Goal: Feedback & Contribution: Submit feedback/report problem

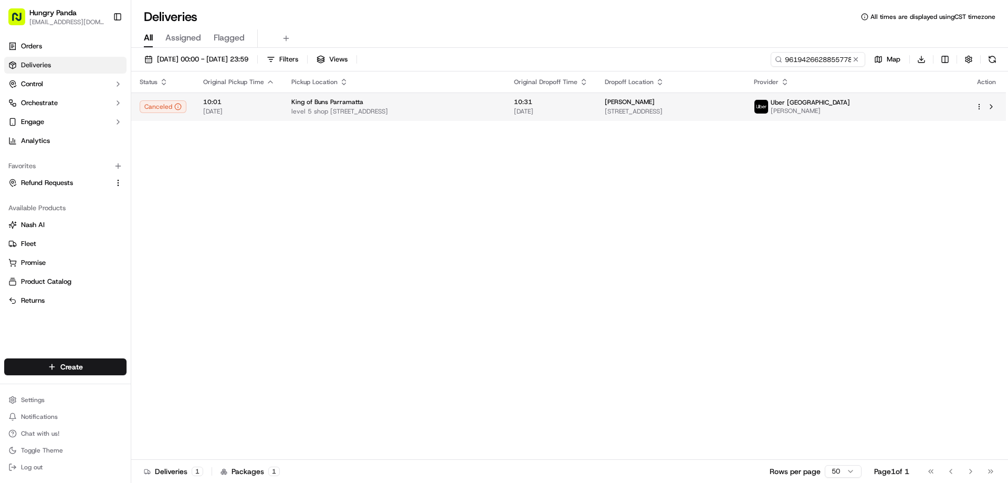
type input "9619426628855778721097"
click at [585, 111] on span "[DATE]" at bounding box center [551, 111] width 74 height 8
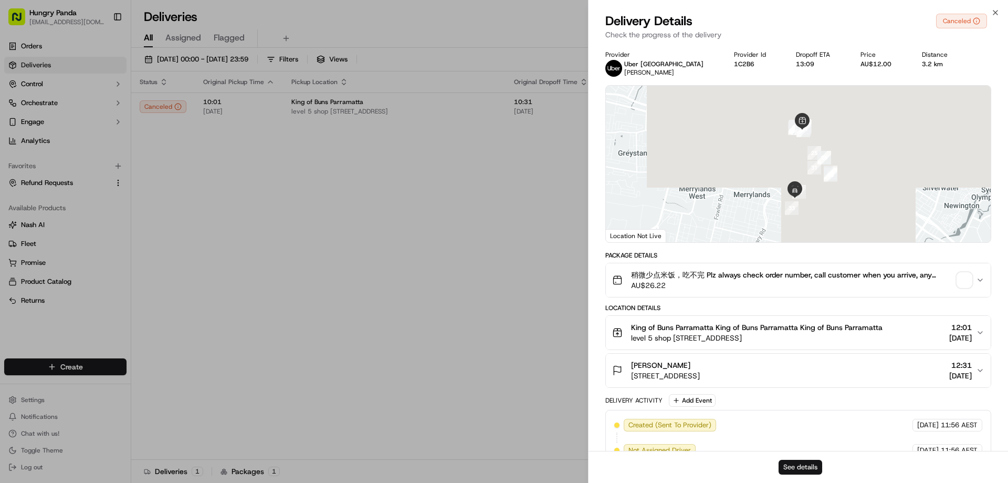
click at [809, 469] on button "See details" at bounding box center [801, 466] width 44 height 15
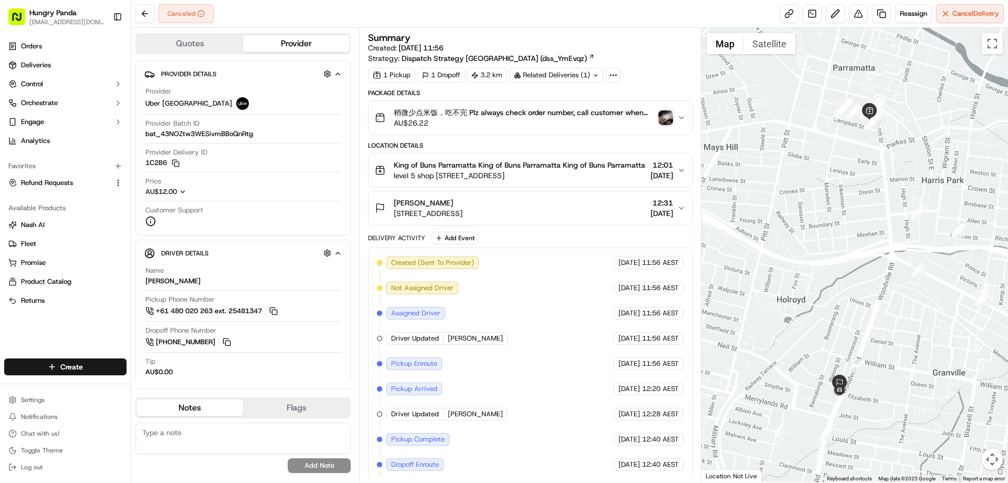
click at [676, 116] on div "稍微少点米饭，吃不完 Plz always check order number, call customer when you arrive, any de…" at bounding box center [526, 117] width 302 height 21
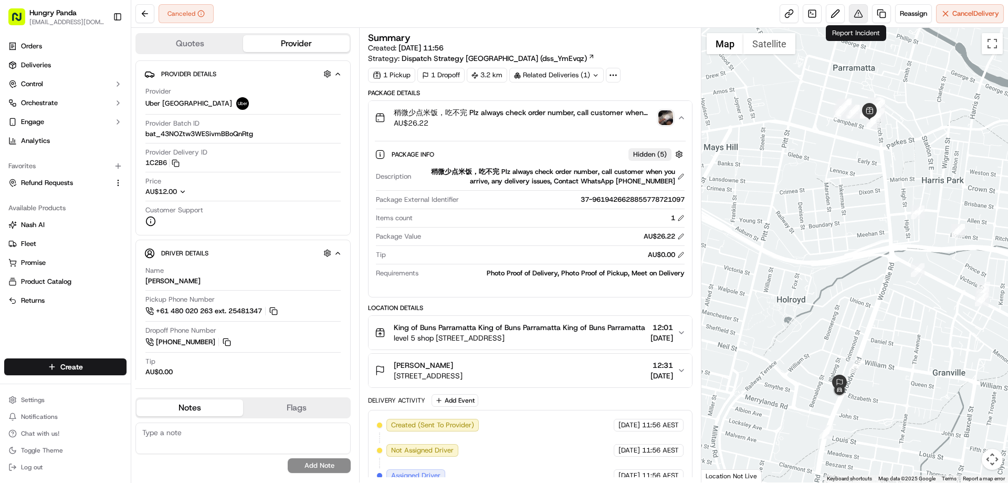
click at [852, 15] on button at bounding box center [858, 13] width 19 height 19
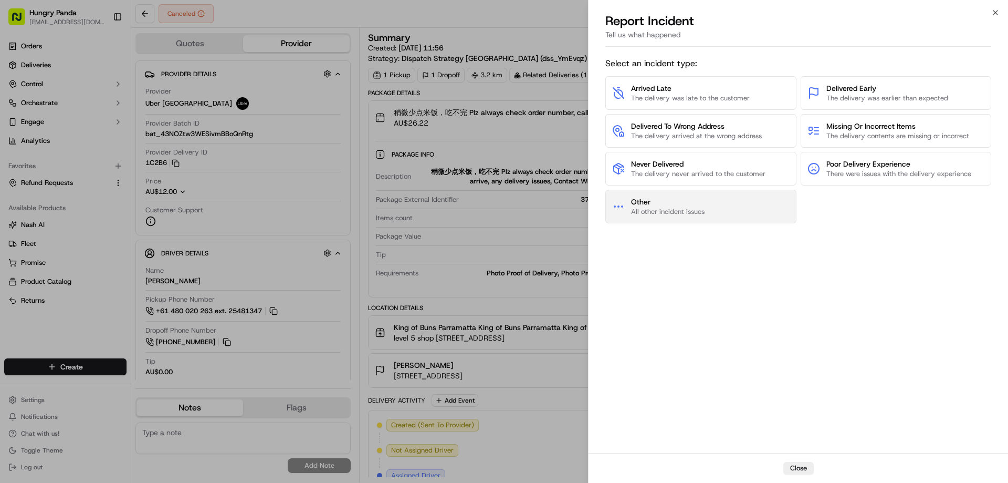
click at [688, 197] on span "Other" at bounding box center [668, 201] width 74 height 11
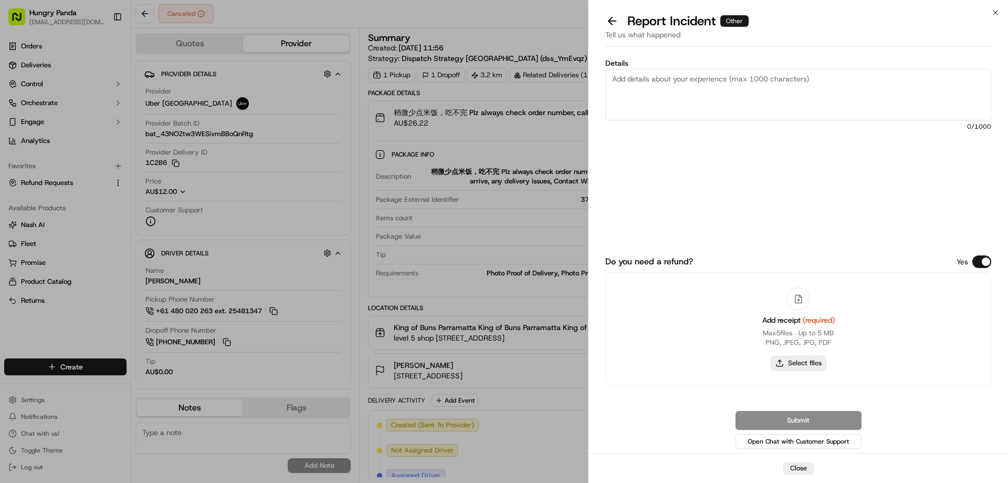
click at [795, 367] on button "Select files" at bounding box center [799, 362] width 56 height 15
type input "C:\fakepath\screenshot_2025-09-21_13-25-41.png"
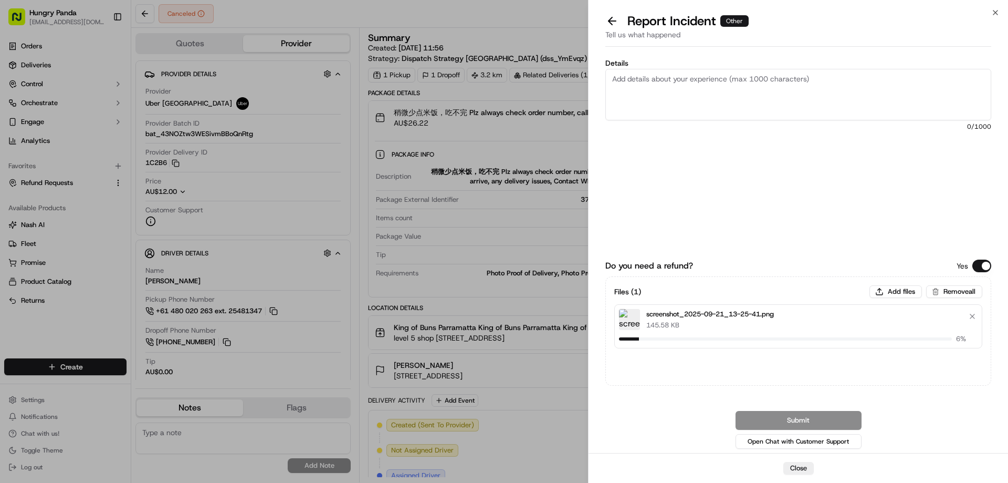
click at [714, 81] on textarea "Details" at bounding box center [798, 94] width 386 height 51
click at [708, 67] on div "Details 0 /1000" at bounding box center [798, 137] width 386 height 156
click at [725, 87] on textarea "Details" at bounding box center [798, 94] width 386 height 51
paste textarea "The order delivery was seriously overdue. The order log showed that the rider r…"
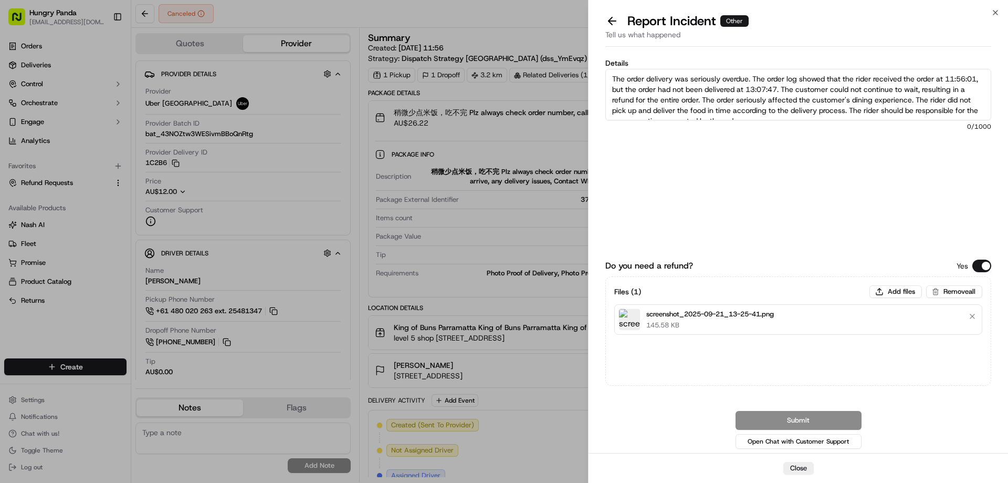
scroll to position [6, 0]
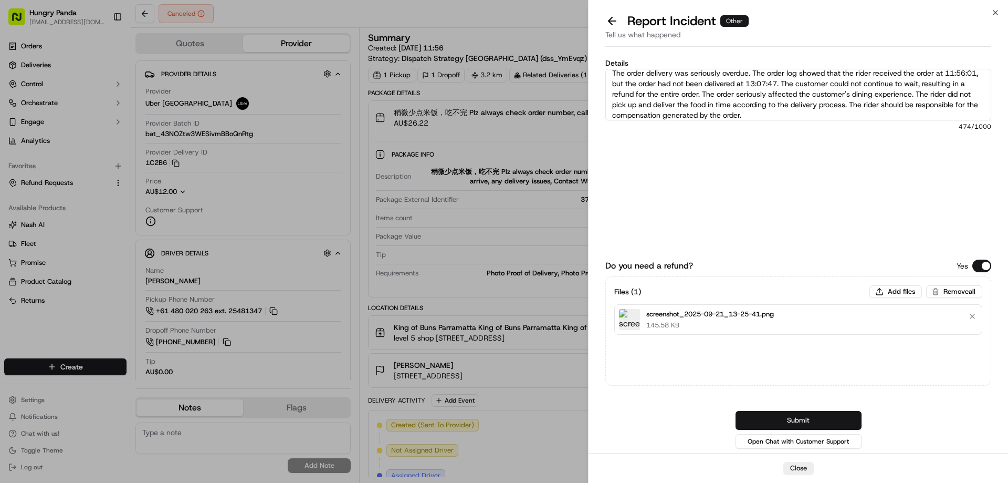
type textarea "The order delivery was seriously overdue. The order log showed that the rider r…"
click at [793, 412] on button "Submit" at bounding box center [799, 420] width 126 height 19
